Goal: Information Seeking & Learning: Find specific fact

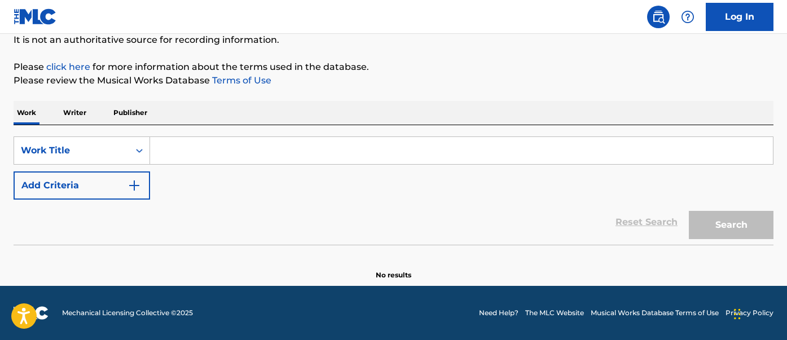
click at [123, 174] on button "Add Criteria" at bounding box center [82, 185] width 137 height 28
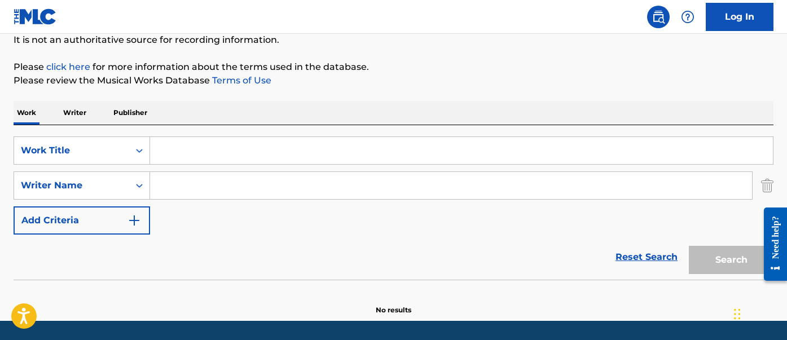
click at [190, 159] on input "Search Form" at bounding box center [461, 150] width 623 height 27
type input "sky"
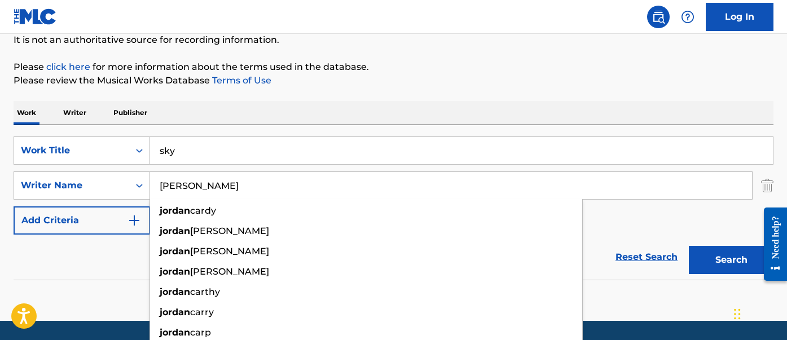
type input "[PERSON_NAME]"
click at [689, 246] on button "Search" at bounding box center [731, 260] width 85 height 28
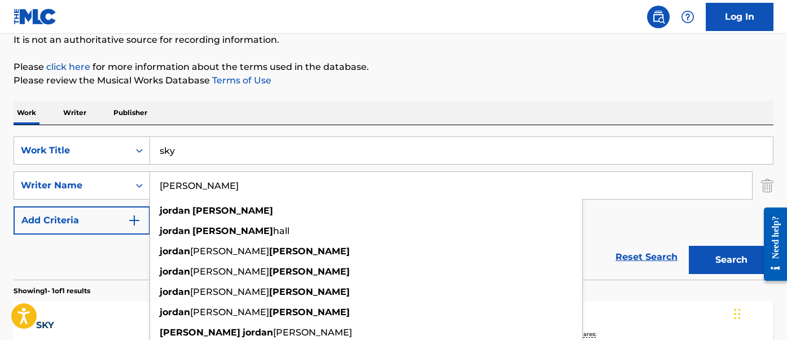
click at [342, 99] on div "The MLC Public Work Search The accuracy and completeness of The MLC's data is d…" at bounding box center [393, 194] width 787 height 492
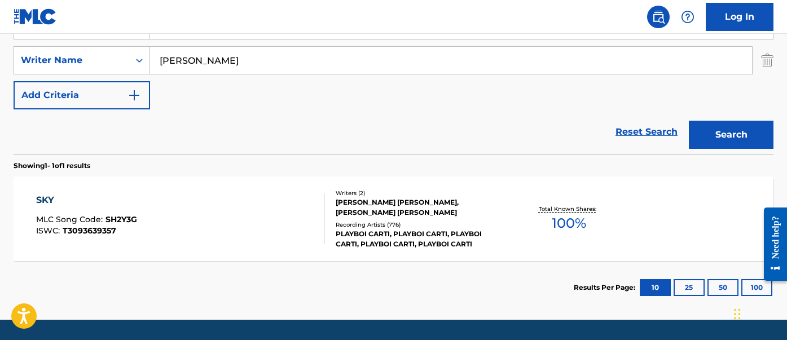
scroll to position [243, 0]
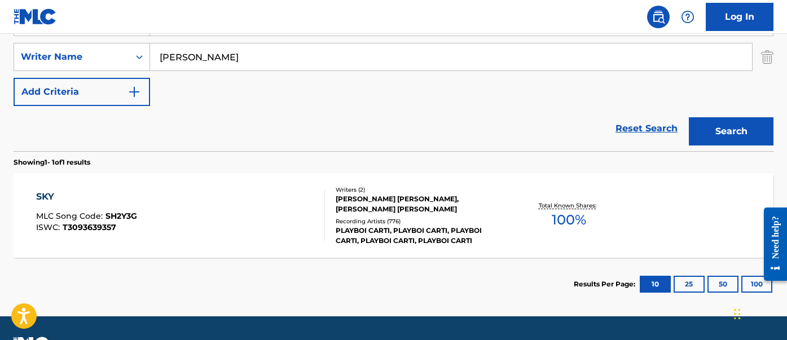
click at [214, 212] on div "SKY MLC Song Code : SH2Y3G ISWC : T3093639357" at bounding box center [180, 215] width 289 height 51
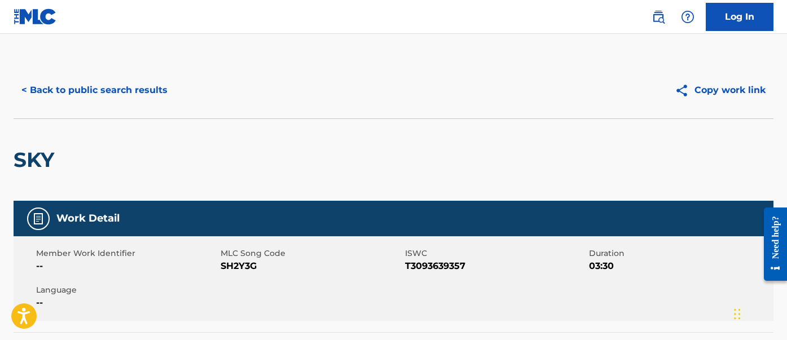
click at [75, 83] on button "< Back to public search results" at bounding box center [95, 90] width 162 height 28
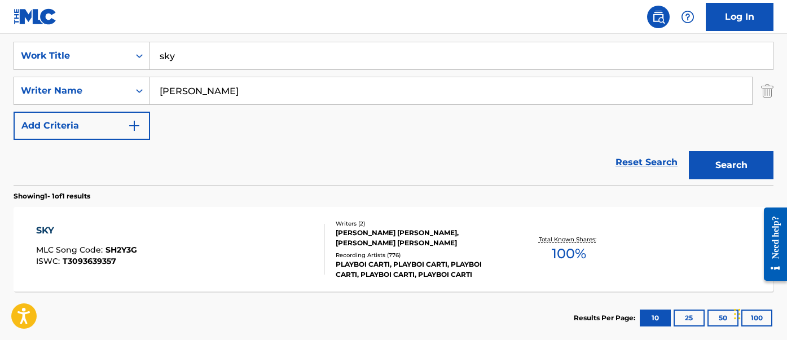
click at [247, 68] on input "sky" at bounding box center [461, 55] width 623 height 27
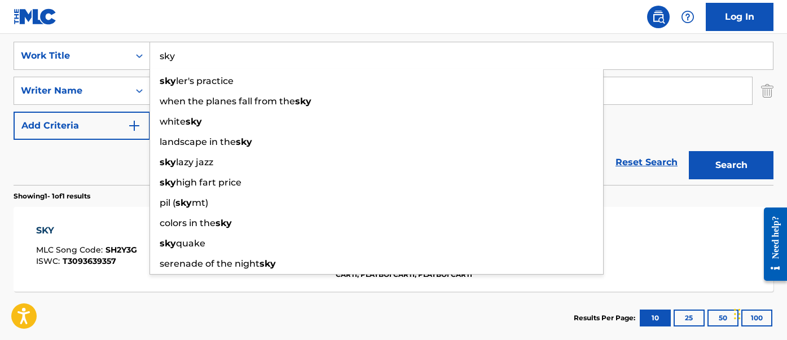
click at [247, 68] on input "sky" at bounding box center [461, 55] width 623 height 27
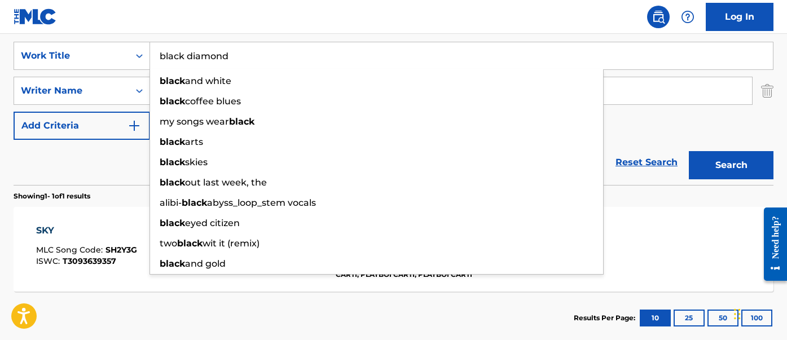
type input "black diamond"
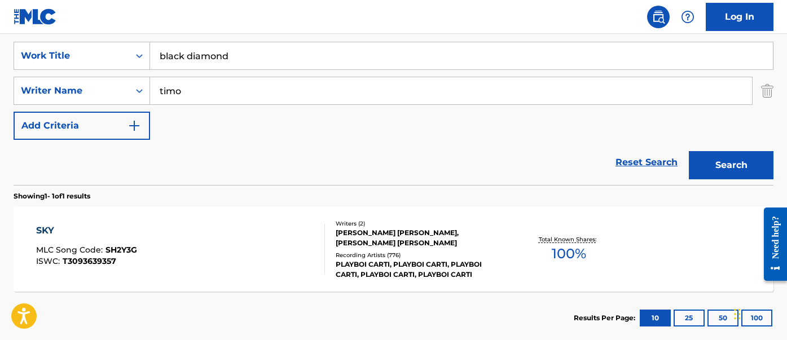
type input "timo"
click at [689, 151] on button "Search" at bounding box center [731, 165] width 85 height 28
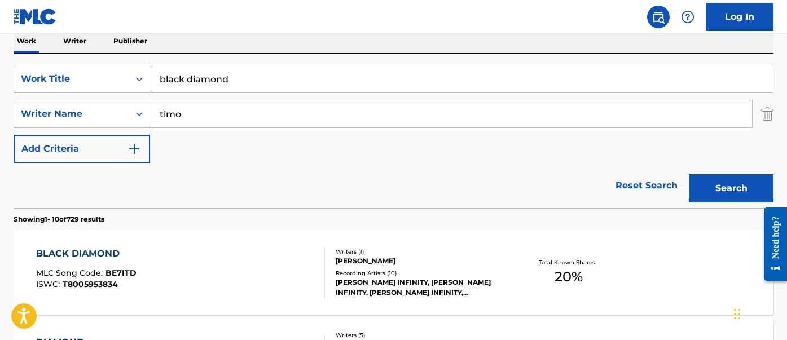
click at [626, 219] on section "Showing 1 - 10 of 729 results" at bounding box center [394, 216] width 760 height 16
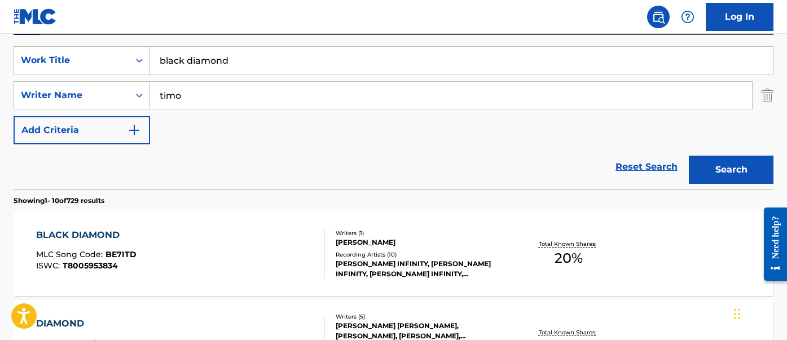
scroll to position [225, 0]
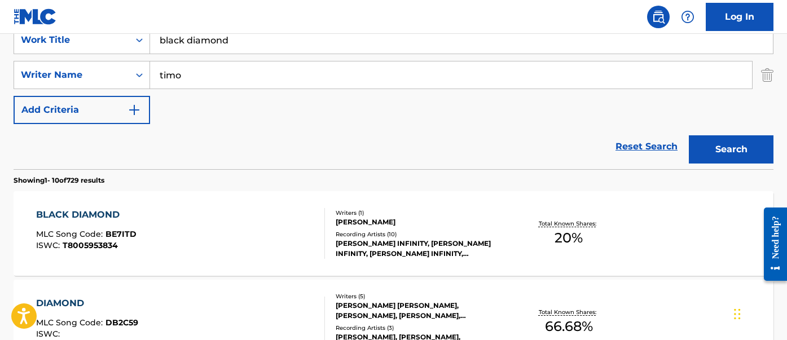
click at [250, 224] on div "BLACK DIAMOND MLC Song Code : BE7ITD ISWC : T8005953834" at bounding box center [180, 233] width 289 height 51
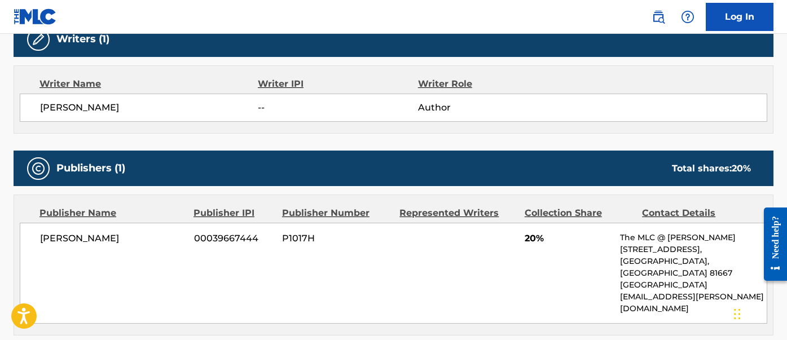
scroll to position [457, 0]
